Goal: Task Accomplishment & Management: Use online tool/utility

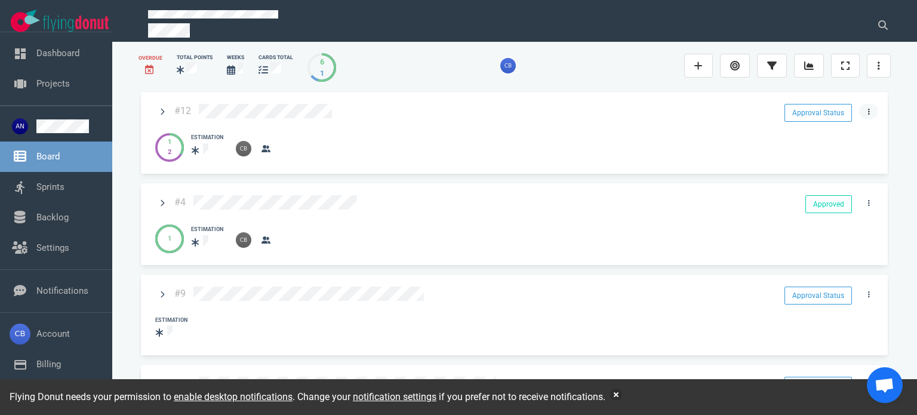
click at [871, 111] on link at bounding box center [868, 111] width 19 height 15
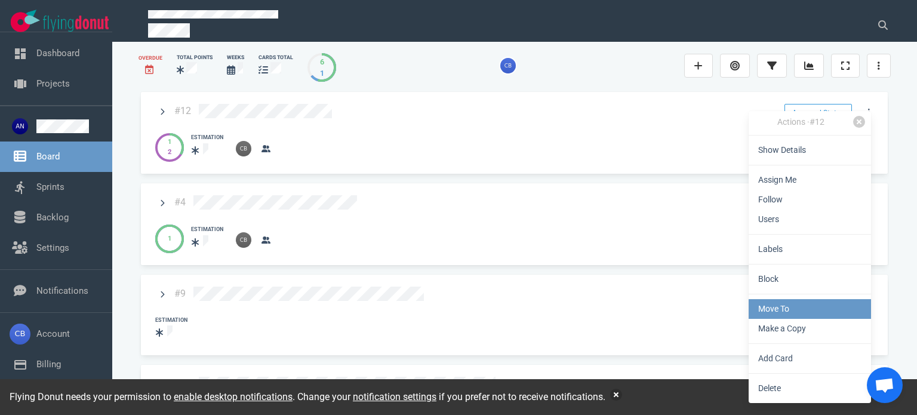
click at [810, 303] on link "Move To" at bounding box center [810, 309] width 122 height 20
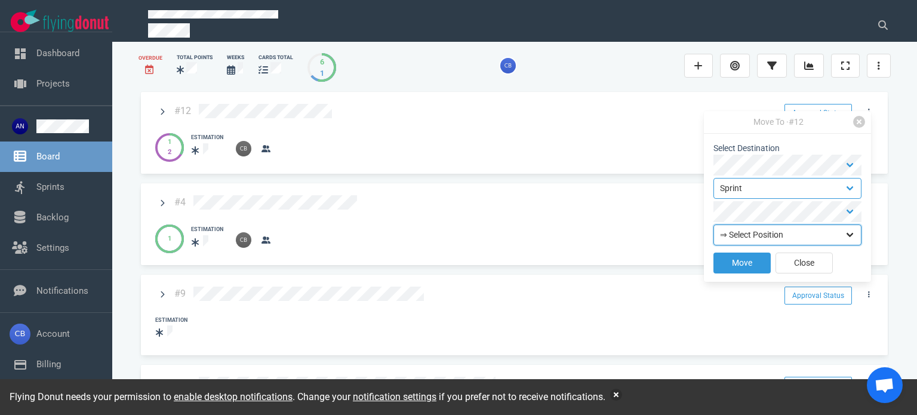
click at [816, 232] on select "⇒ Select Position Top Bottom" at bounding box center [787, 234] width 148 height 21
click at [811, 186] on select "Backlog Sprint" at bounding box center [787, 188] width 148 height 21
select select "backlog"
click at [713, 178] on select "Backlog Sprint" at bounding box center [787, 188] width 148 height 21
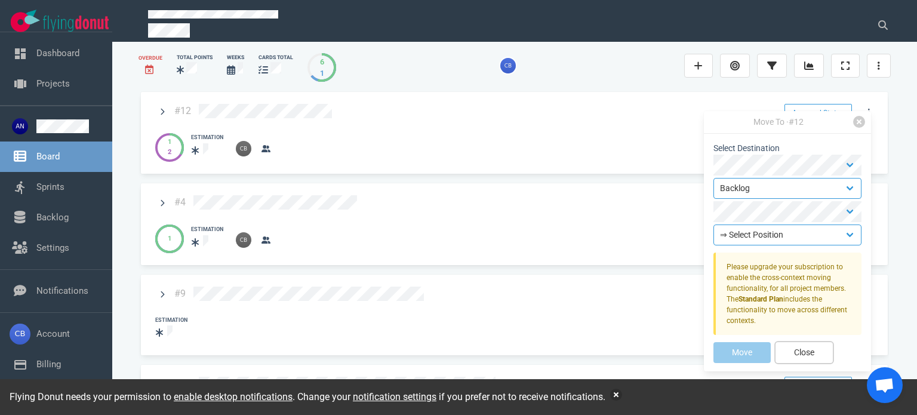
click at [801, 350] on button "Close" at bounding box center [804, 352] width 57 height 21
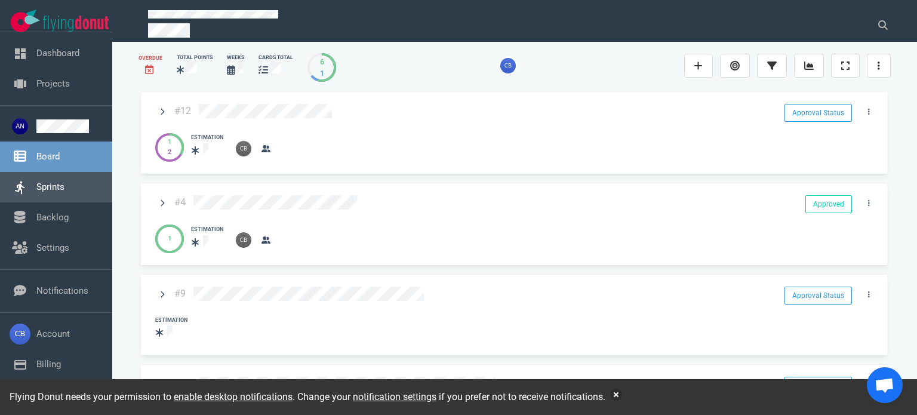
click at [38, 182] on link "Sprints" at bounding box center [50, 187] width 28 height 11
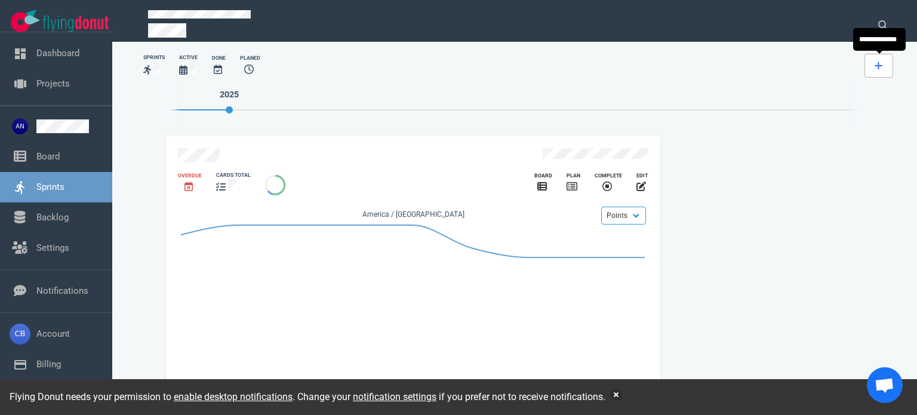
click at [873, 63] on link at bounding box center [879, 66] width 29 height 24
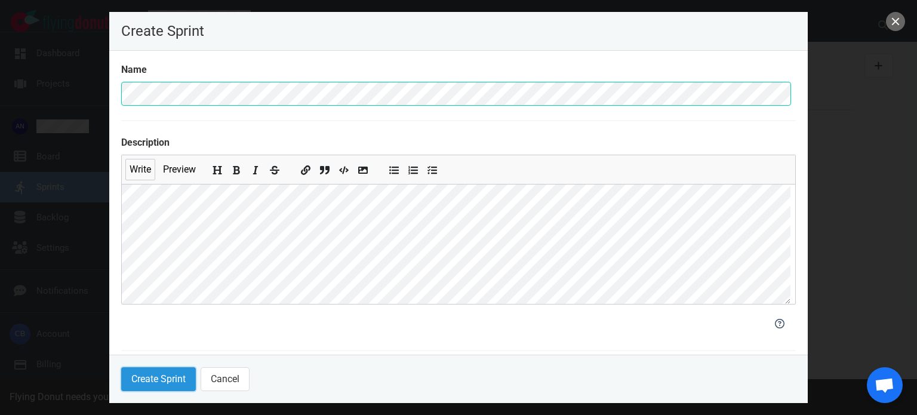
click at [167, 378] on button "Create Sprint" at bounding box center [158, 379] width 75 height 24
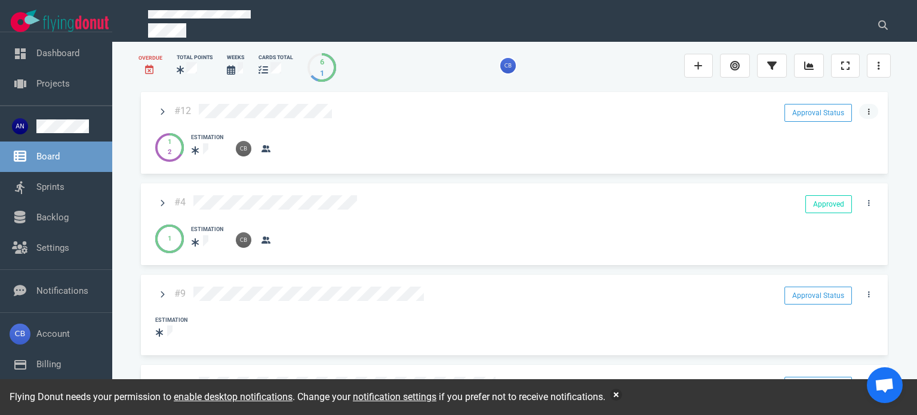
click at [862, 109] on link at bounding box center [868, 111] width 19 height 15
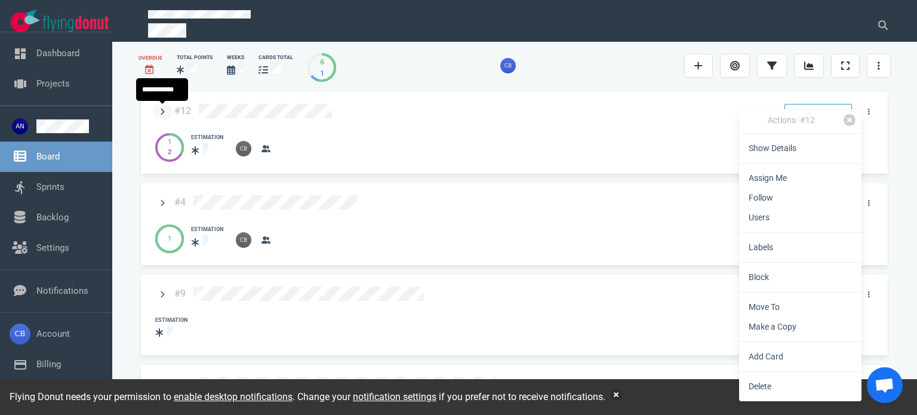
click at [165, 112] on link at bounding box center [162, 111] width 19 height 15
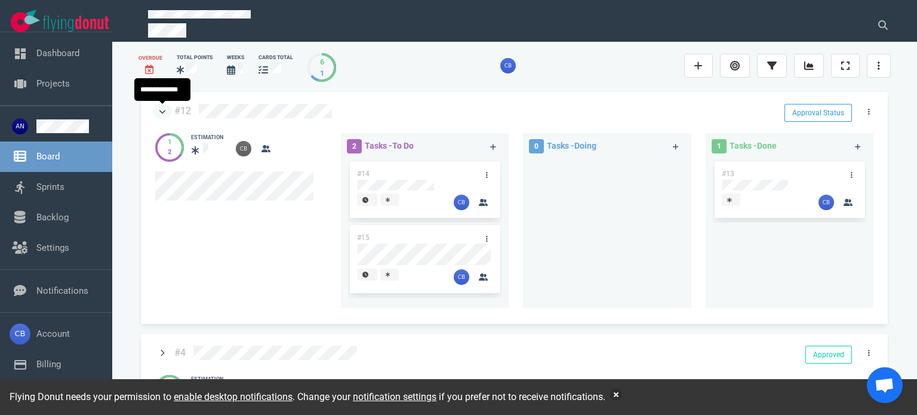
click at [156, 110] on link at bounding box center [162, 111] width 19 height 15
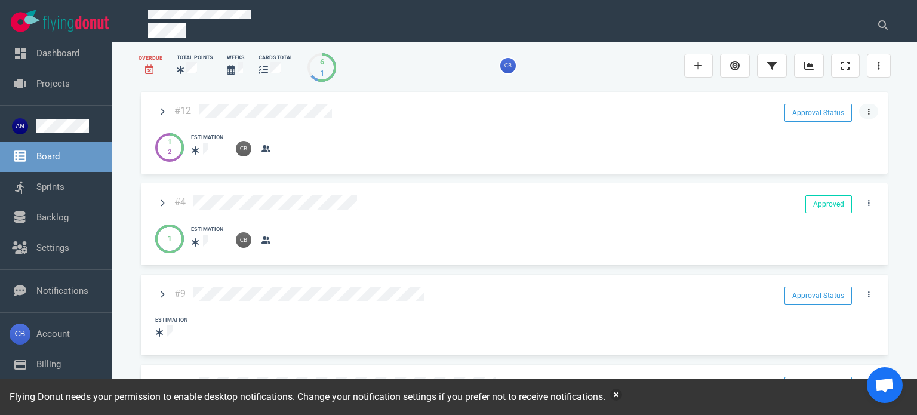
click at [860, 116] on link at bounding box center [868, 111] width 19 height 15
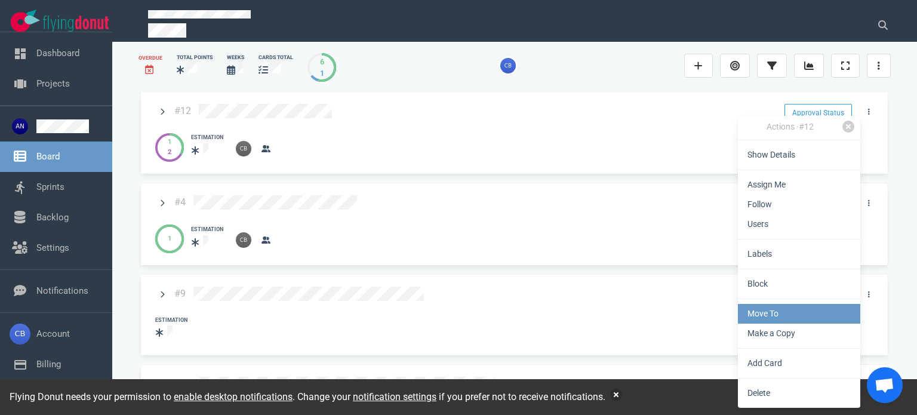
click at [783, 309] on link "Move To" at bounding box center [799, 314] width 122 height 20
select select "sprint"
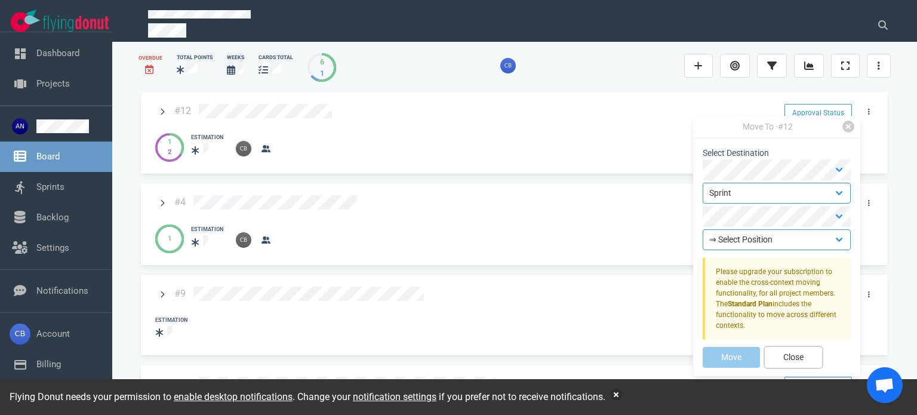
click at [780, 359] on button "Close" at bounding box center [793, 357] width 57 height 21
